Goal: Find specific page/section: Find specific page/section

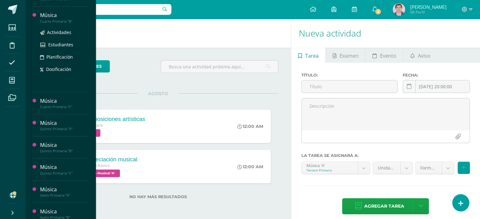
scroll to position [95, 0]
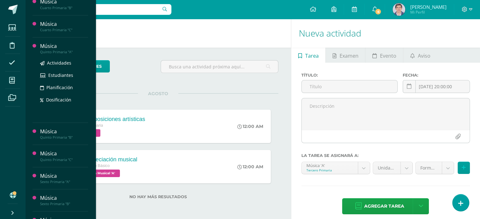
click at [63, 55] on div "Actividades Estudiantes Planificación Dosificación" at bounding box center [64, 86] width 48 height 64
click at [53, 46] on div "Música" at bounding box center [64, 46] width 48 height 7
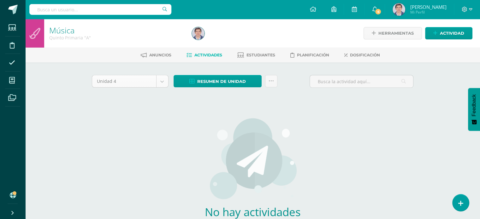
click at [163, 81] on body "Estudiantes Disciplina Asistencia Mis cursos Archivos Soporte Ayuda Reportar un…" at bounding box center [240, 135] width 480 height 271
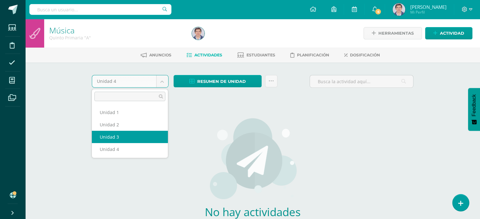
select select "Unidad 3"
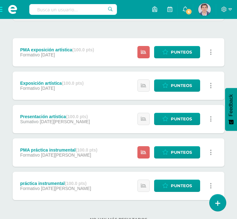
scroll to position [101, 0]
click at [8, 70] on div "Unidad 3 Unidad 1 Unidad 2 Unidad 3 Unidad 4 Resumen de unidad Descargar como H…" at bounding box center [118, 107] width 237 height 270
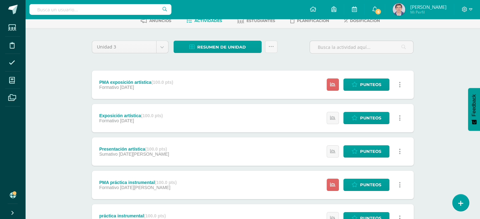
scroll to position [34, 0]
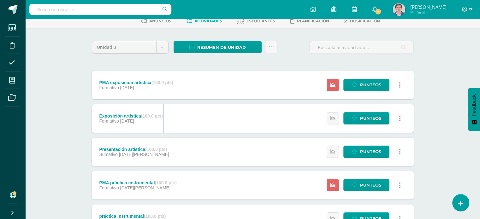
click at [164, 109] on div "Exposición artística (100.0 pts) Formativo [DATE]" at bounding box center [131, 118] width 79 height 28
